Goal: Find specific page/section: Find specific page/section

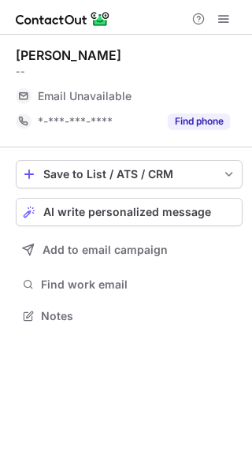
scroll to position [8, 8]
